Goal: Task Accomplishment & Management: Complete application form

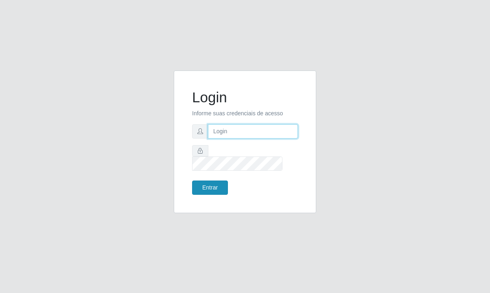
type input "[EMAIL_ADDRESS][DOMAIN_NAME]"
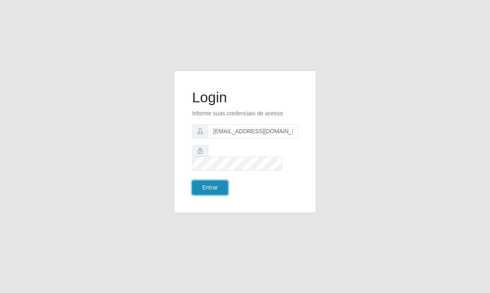
click at [225, 180] on button "Entrar" at bounding box center [210, 187] width 36 height 14
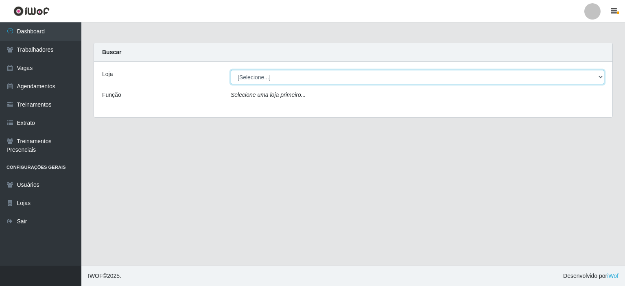
click at [405, 76] on select "[Selecione...] [GEOGRAPHIC_DATA] - [GEOGRAPHIC_DATA] - [DATE][GEOGRAPHIC_DATA]" at bounding box center [418, 77] width 374 height 14
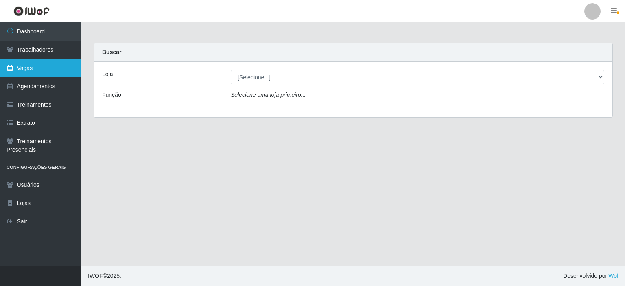
click at [36, 68] on link "Vagas" at bounding box center [40, 68] width 81 height 18
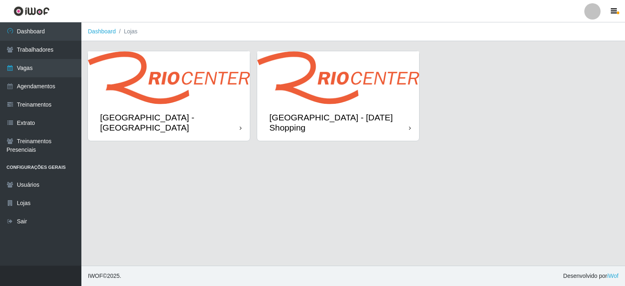
click at [305, 85] on img at bounding box center [338, 77] width 162 height 53
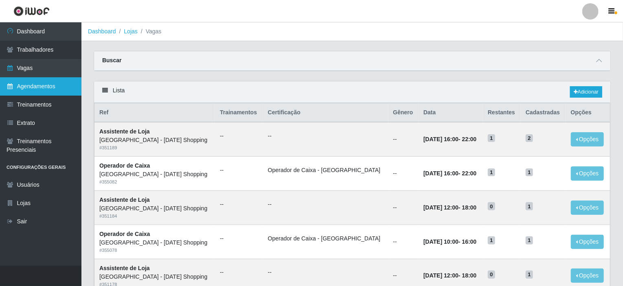
click at [33, 91] on link "Agendamentos" at bounding box center [40, 86] width 81 height 18
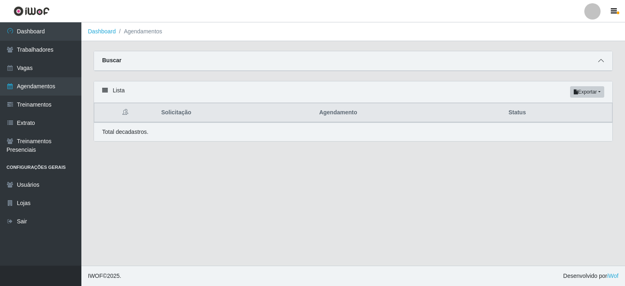
click at [489, 65] on span at bounding box center [601, 60] width 10 height 9
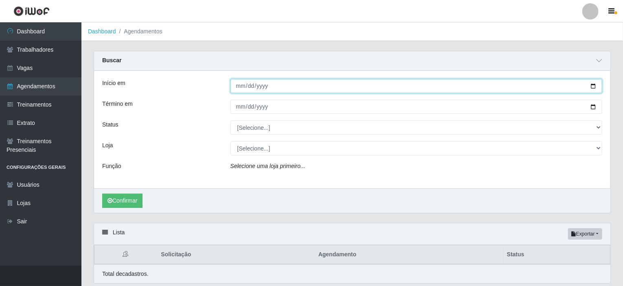
click at [489, 85] on input "Início em" at bounding box center [416, 86] width 372 height 14
type input "[DATE]"
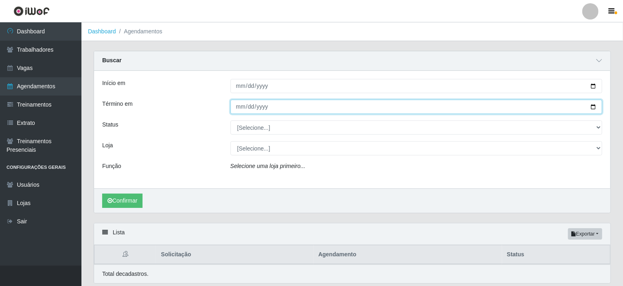
click at [489, 110] on input "Término em" at bounding box center [416, 107] width 372 height 14
type input "[DATE]"
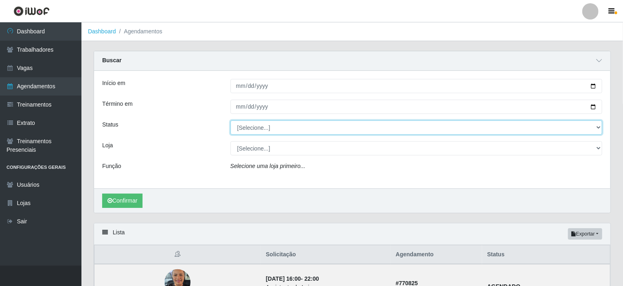
click at [273, 128] on select "[Selecione...] AGENDADO AGUARDANDO LIBERAR EM ANDAMENTO EM REVISÃO FINALIZADO C…" at bounding box center [416, 127] width 372 height 14
select select "AGENDADO"
click at [230, 120] on select "[Selecione...] AGENDADO AGUARDANDO LIBERAR EM ANDAMENTO EM REVISÃO FINALIZADO C…" at bounding box center [416, 127] width 372 height 14
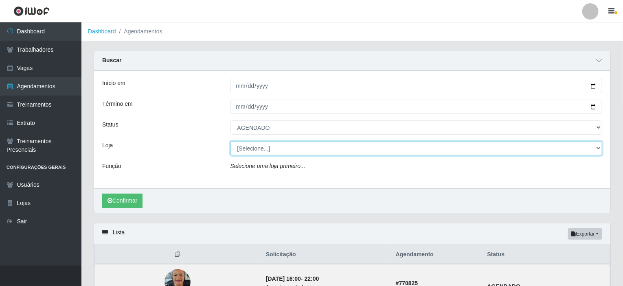
click at [256, 150] on select "[Selecione...] [GEOGRAPHIC_DATA] - [GEOGRAPHIC_DATA] - [DATE][GEOGRAPHIC_DATA]" at bounding box center [416, 148] width 372 height 14
select select "471"
click at [230, 141] on select "[Selecione...] [GEOGRAPHIC_DATA] - [GEOGRAPHIC_DATA] - [DATE][GEOGRAPHIC_DATA]" at bounding box center [416, 148] width 372 height 14
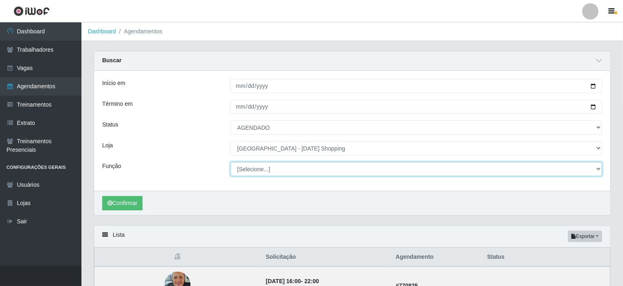
click at [256, 172] on select "[Selecione...] ASG ASG + ASG ++ Assistente de [PERSON_NAME] Assistente de [PERS…" at bounding box center [416, 169] width 372 height 14
select select "156"
click at [230, 162] on select "[Selecione...] ASG ASG + ASG ++ Assistente de [PERSON_NAME] Assistente de [PERS…" at bounding box center [416, 169] width 372 height 14
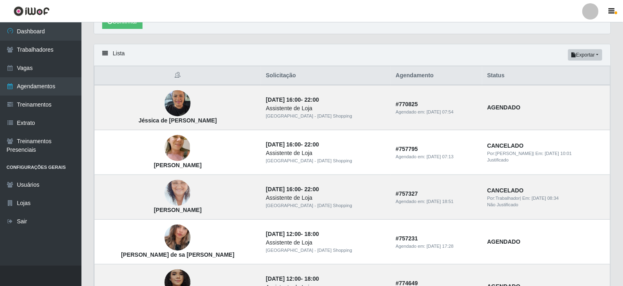
scroll to position [81, 0]
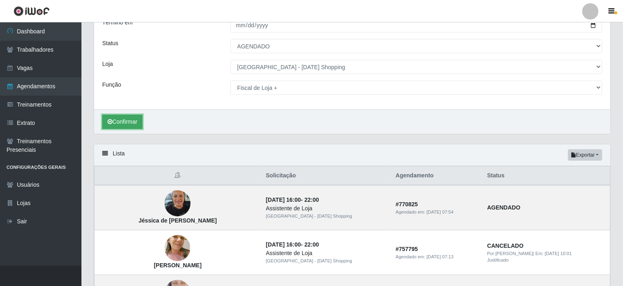
click at [124, 121] on button "Confirmar" at bounding box center [122, 122] width 40 height 14
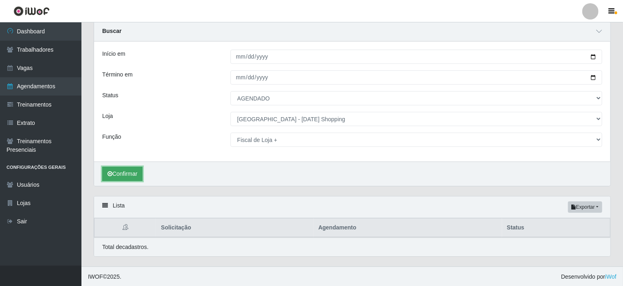
scroll to position [81, 0]
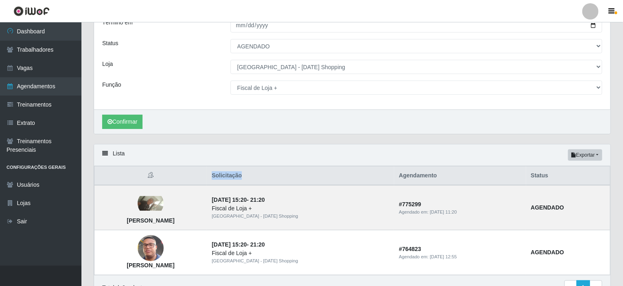
drag, startPoint x: 291, startPoint y: 175, endPoint x: 312, endPoint y: 176, distance: 21.2
click at [312, 176] on th "Solicitação" at bounding box center [300, 175] width 187 height 19
drag, startPoint x: 414, startPoint y: 175, endPoint x: 461, endPoint y: 175, distance: 46.4
click at [461, 175] on th "Agendamento" at bounding box center [460, 175] width 132 height 19
click at [369, 175] on th "Solicitação" at bounding box center [300, 175] width 187 height 19
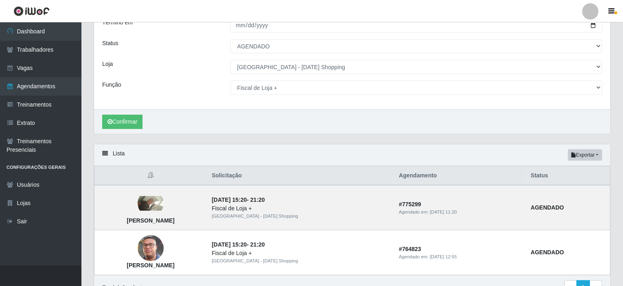
scroll to position [124, 0]
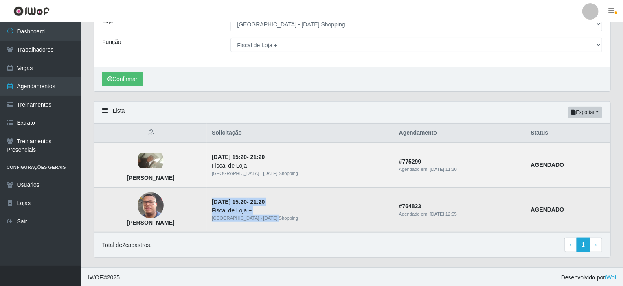
drag, startPoint x: 337, startPoint y: 218, endPoint x: 279, endPoint y: 202, distance: 59.9
click at [279, 202] on td "[DATE] 15:20 - 21:20 Fiscal de Loja + [GEOGRAPHIC_DATA] - [GEOGRAPHIC_DATA] Sho…" at bounding box center [300, 210] width 187 height 45
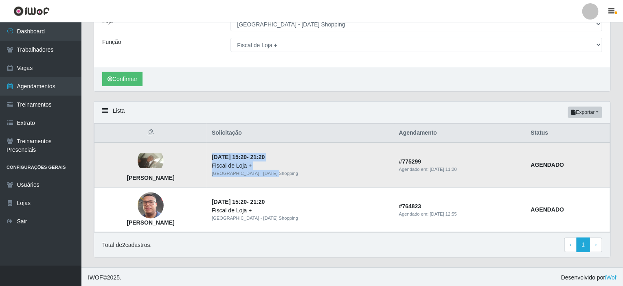
drag, startPoint x: 281, startPoint y: 156, endPoint x: 341, endPoint y: 173, distance: 62.5
click at [341, 173] on td "[DATE] 15:20 - 21:20 Fiscal de Loja + [GEOGRAPHIC_DATA] - [GEOGRAPHIC_DATA] Sho…" at bounding box center [300, 164] width 187 height 45
click at [358, 243] on div "Total de 2 cadastros. ‹ Previous 1 › Next" at bounding box center [352, 245] width 500 height 15
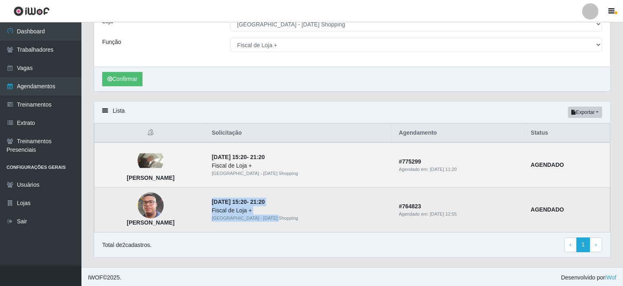
drag, startPoint x: 338, startPoint y: 218, endPoint x: 278, endPoint y: 199, distance: 62.5
click at [278, 199] on td "[DATE] 15:20 - 21:20 Fiscal de Loja + [GEOGRAPHIC_DATA] - [GEOGRAPHIC_DATA] Sho…" at bounding box center [300, 210] width 187 height 45
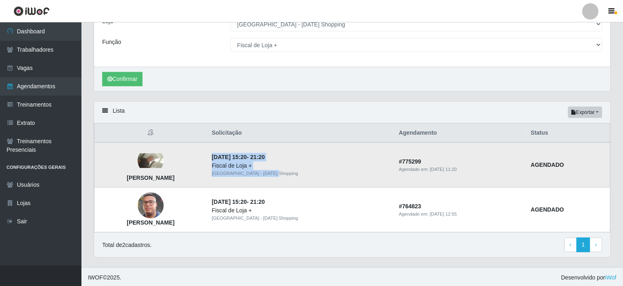
drag, startPoint x: 337, startPoint y: 174, endPoint x: 281, endPoint y: 154, distance: 59.4
click at [281, 154] on td "[DATE] 15:20 - 21:20 Fiscal de Loja + [GEOGRAPHIC_DATA] - [GEOGRAPHIC_DATA] Sho…" at bounding box center [300, 164] width 187 height 45
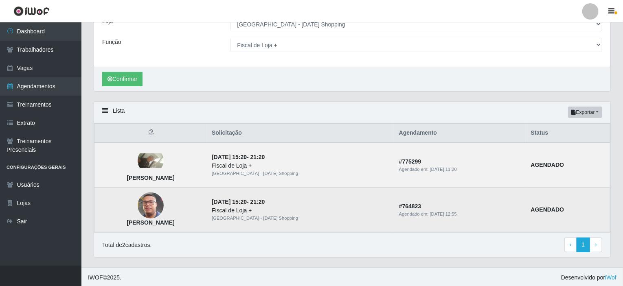
drag, startPoint x: 253, startPoint y: 202, endPoint x: 269, endPoint y: 191, distance: 19.6
click at [207, 199] on td "[PERSON_NAME]" at bounding box center [150, 210] width 113 height 45
drag, startPoint x: 282, startPoint y: 200, endPoint x: 347, endPoint y: 220, distance: 68.2
click at [347, 220] on td "[DATE] 15:20 - 21:20 Fiscal de Loja + [GEOGRAPHIC_DATA] - [GEOGRAPHIC_DATA] Sho…" at bounding box center [300, 210] width 187 height 45
click at [421, 204] on strong "# 764823" at bounding box center [410, 206] width 22 height 7
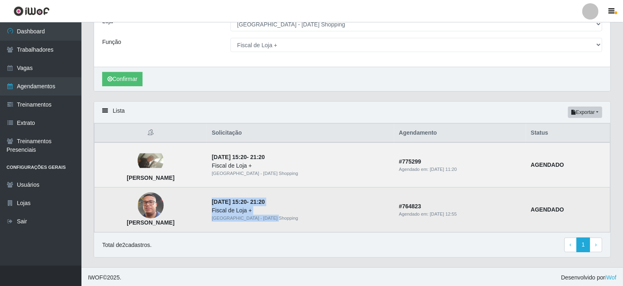
drag, startPoint x: 281, startPoint y: 203, endPoint x: 347, endPoint y: 223, distance: 68.6
click at [347, 223] on td "[DATE] 15:20 - 21:20 Fiscal de Loja + [GEOGRAPHIC_DATA] - [GEOGRAPHIC_DATA] Sho…" at bounding box center [300, 210] width 187 height 45
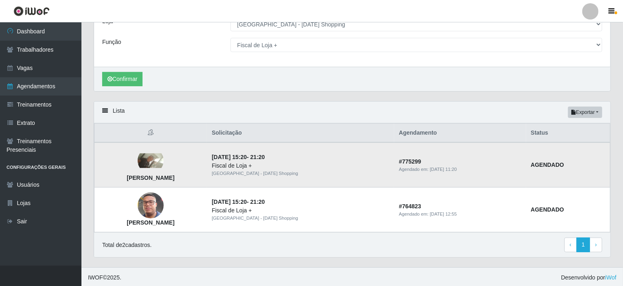
click at [310, 164] on div "Fiscal de Loja +" at bounding box center [300, 166] width 177 height 9
